Goal: Transaction & Acquisition: Purchase product/service

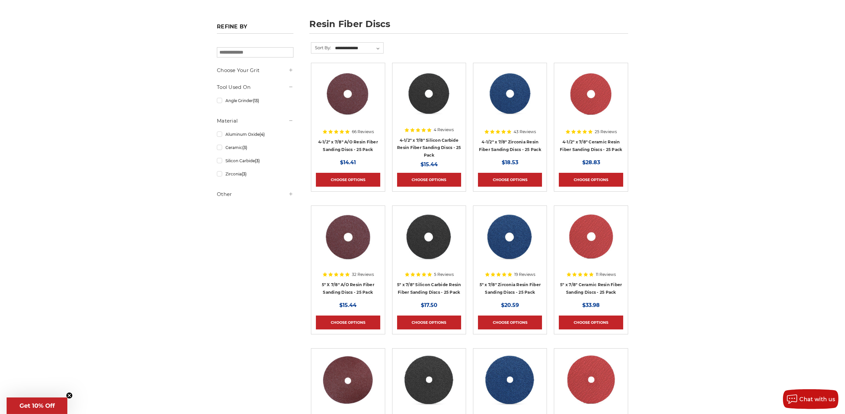
scroll to position [101, 0]
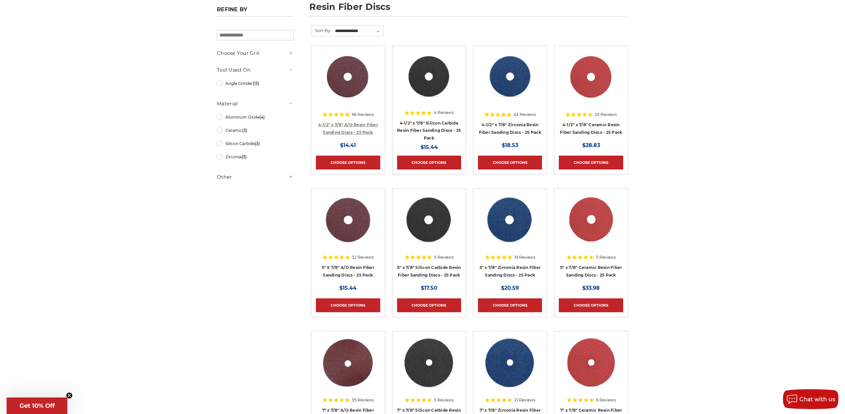
click at [356, 125] on link "4-1/2" x 7/8" A/O Resin Fiber Sanding Discs - 25 Pack" at bounding box center [348, 128] width 60 height 13
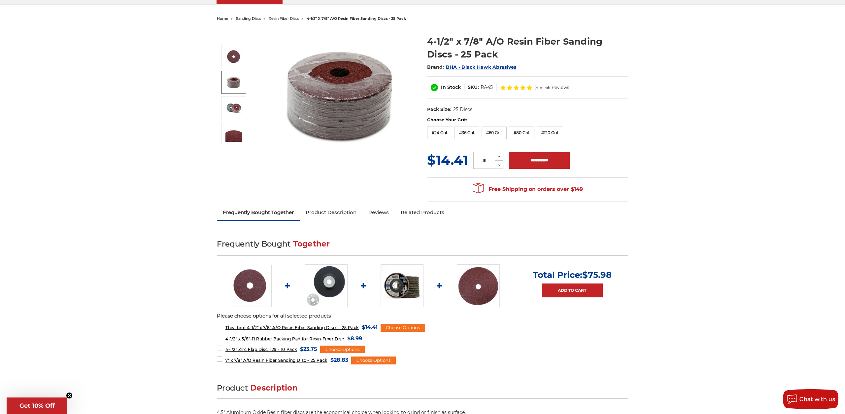
scroll to position [135, 0]
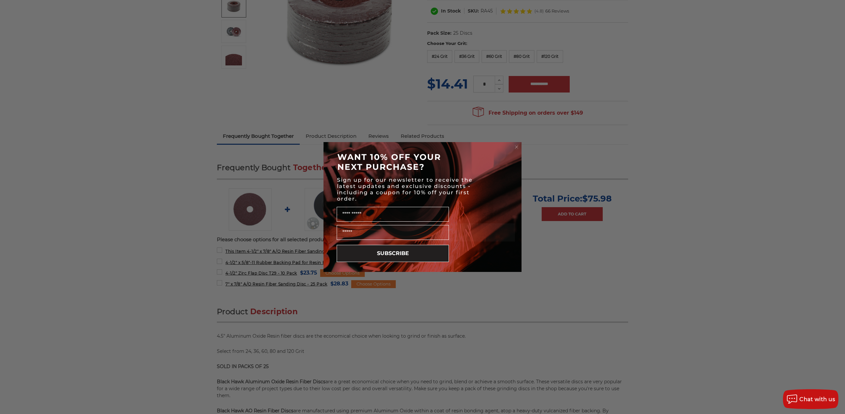
click at [518, 149] on circle "Close dialog" at bounding box center [517, 147] width 6 height 6
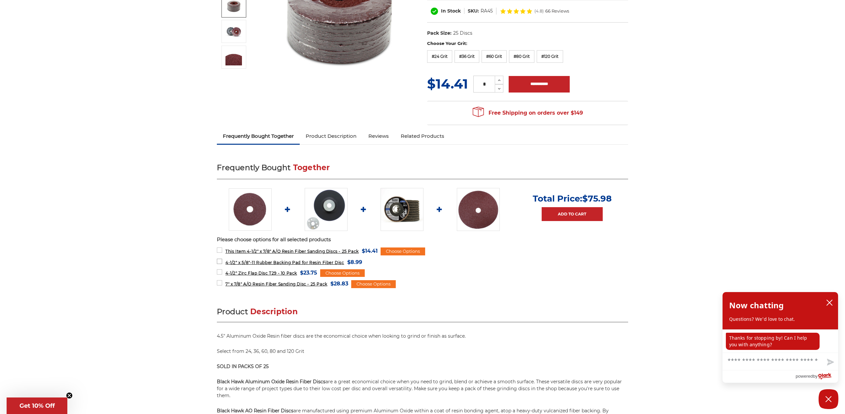
drag, startPoint x: 277, startPoint y: 261, endPoint x: 273, endPoint y: 259, distance: 4.9
click at [267, 259] on label "4-1/2" x 5/8"-11 Rubber Backing Pad for Resin Fiber Disc MSRP: Was: Now: $8.99 …" at bounding box center [289, 262] width 145 height 9
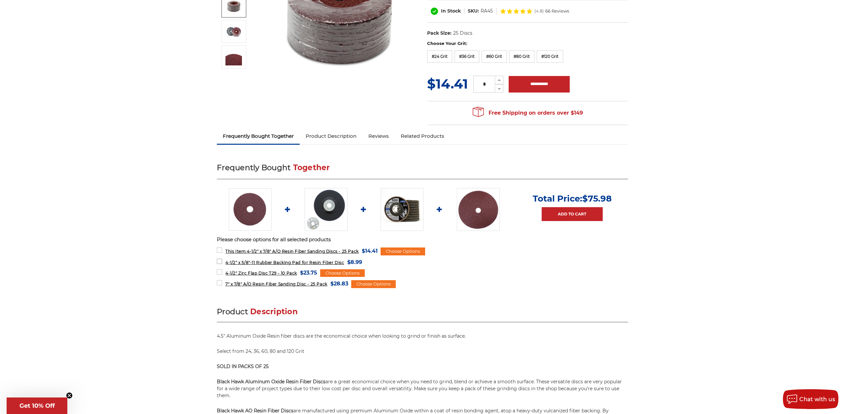
click at [271, 262] on span "4-1/2" x 5/8"-11 Rubber Backing Pad for Resin Fiber Disc" at bounding box center [285, 262] width 119 height 5
click at [362, 262] on span "$8.99" at bounding box center [354, 262] width 15 height 9
click at [330, 217] on img at bounding box center [326, 209] width 43 height 43
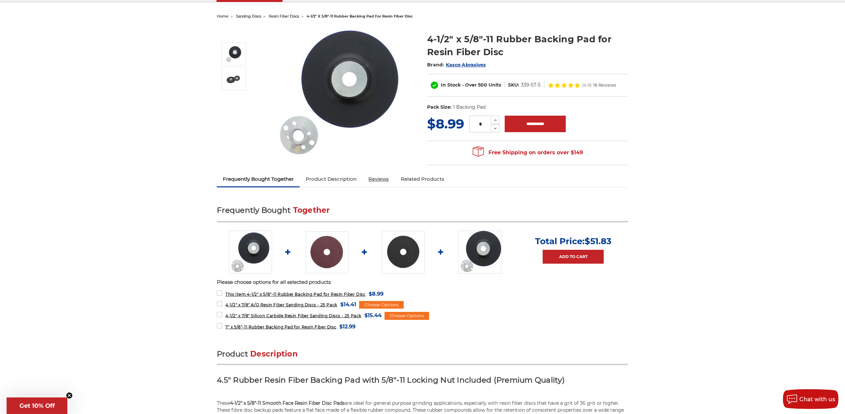
scroll to position [236, 0]
